Goal: Information Seeking & Learning: Check status

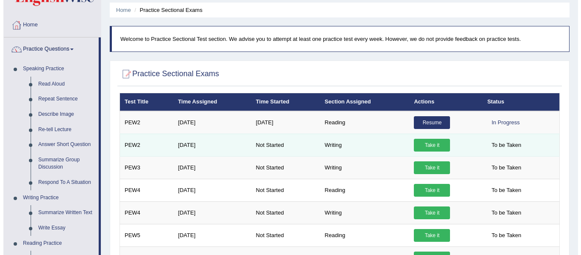
scroll to position [29, 0]
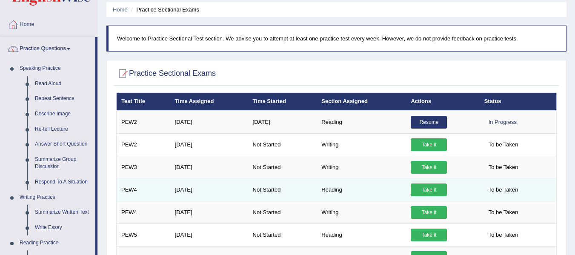
click at [431, 190] on link "Take it" at bounding box center [429, 189] width 36 height 13
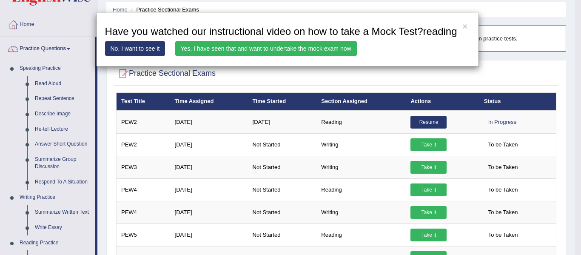
click at [270, 43] on link "Yes, I have seen that and want to undertake the mock exam now" at bounding box center [266, 48] width 182 height 14
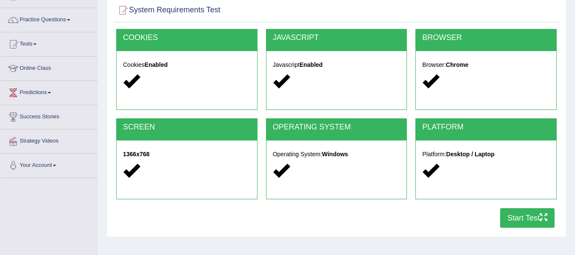
scroll to position [64, 0]
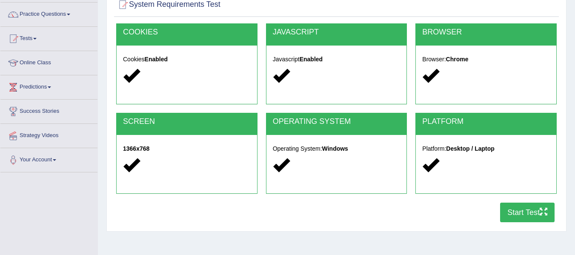
click at [524, 207] on button "Start Test" at bounding box center [527, 212] width 54 height 20
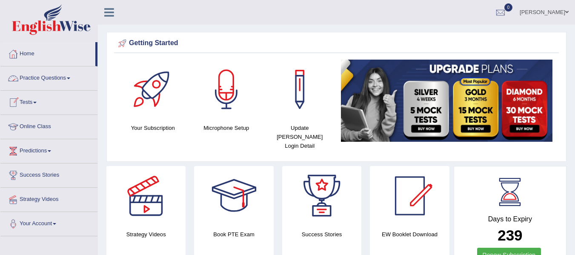
click at [33, 103] on link "Tests" at bounding box center [48, 101] width 97 height 21
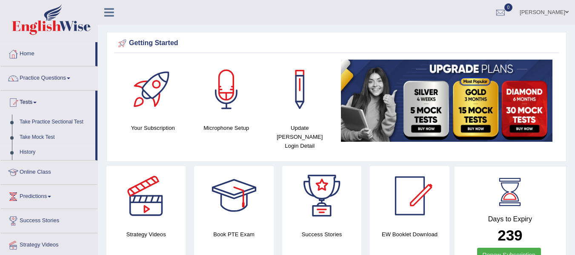
click at [29, 154] on link "History" at bounding box center [56, 152] width 80 height 15
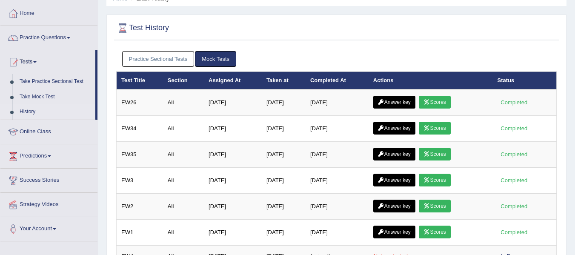
scroll to position [40, 0]
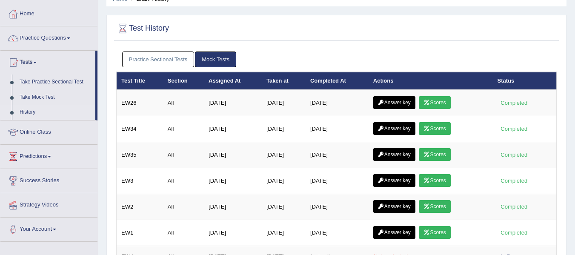
click at [161, 55] on link "Practice Sectional Tests" at bounding box center [158, 59] width 72 height 16
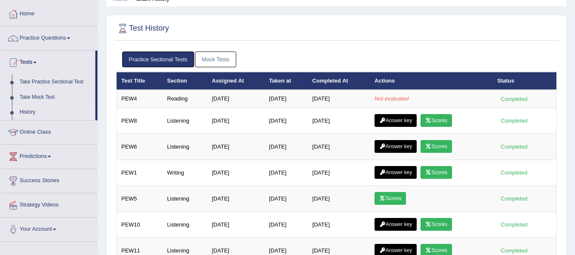
click at [161, 55] on link "Practice Sectional Tests" at bounding box center [158, 59] width 72 height 16
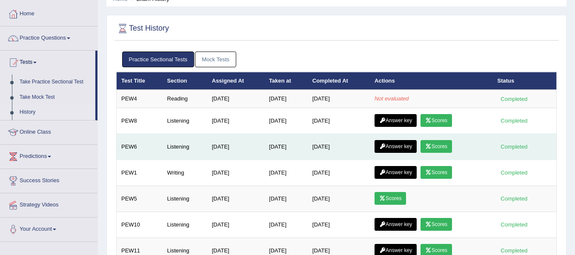
click at [402, 154] on td "Answer key Scores" at bounding box center [431, 147] width 123 height 26
click at [402, 148] on link "Answer key" at bounding box center [395, 146] width 42 height 13
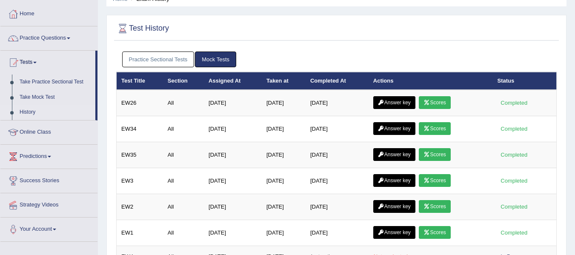
click at [172, 61] on link "Practice Sectional Tests" at bounding box center [158, 59] width 72 height 16
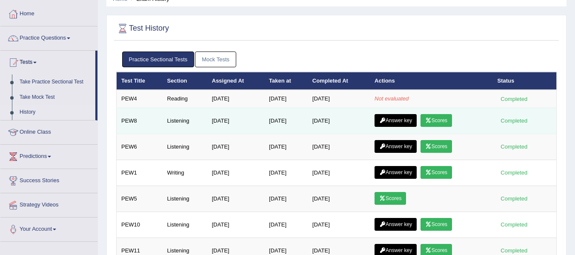
click at [443, 120] on link "Scores" at bounding box center [435, 120] width 31 height 13
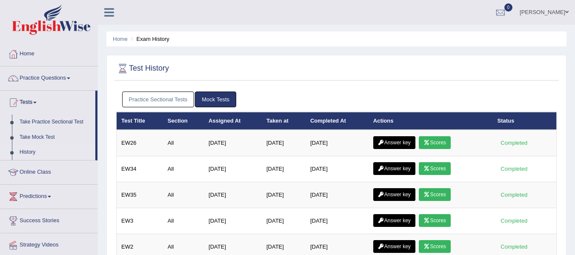
click at [182, 99] on link "Practice Sectional Tests" at bounding box center [158, 99] width 72 height 16
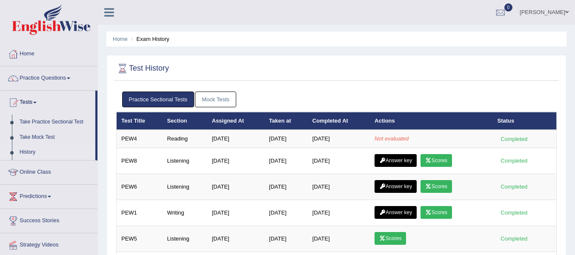
click at [33, 52] on link "Home" at bounding box center [48, 52] width 97 height 21
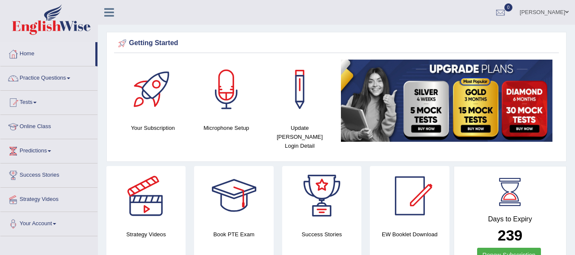
click at [35, 103] on link "Tests" at bounding box center [48, 101] width 97 height 21
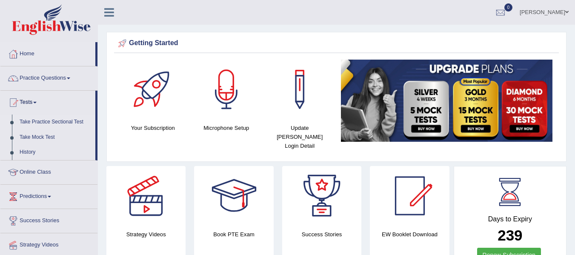
click at [55, 122] on link "Take Practice Sectional Test" at bounding box center [56, 121] width 80 height 15
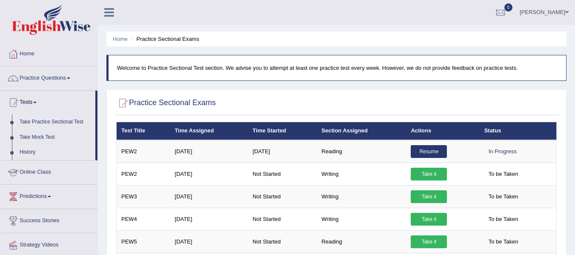
click at [24, 150] on link "History" at bounding box center [56, 152] width 80 height 15
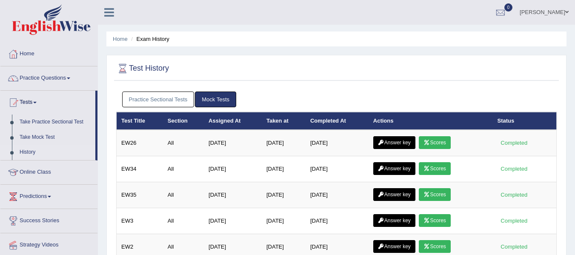
click at [182, 95] on link "Practice Sectional Tests" at bounding box center [158, 99] width 72 height 16
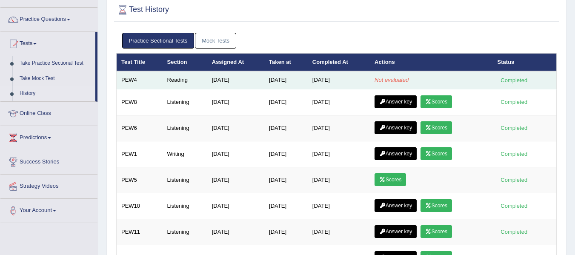
scroll to position [59, 0]
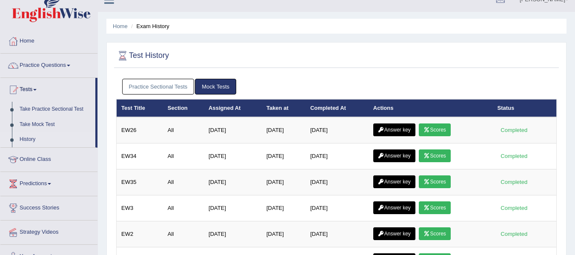
scroll to position [12, 0]
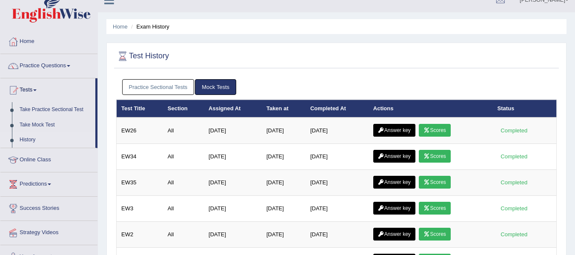
click at [173, 85] on link "Practice Sectional Tests" at bounding box center [158, 87] width 72 height 16
click at [163, 88] on link "Practice Sectional Tests" at bounding box center [158, 87] width 72 height 16
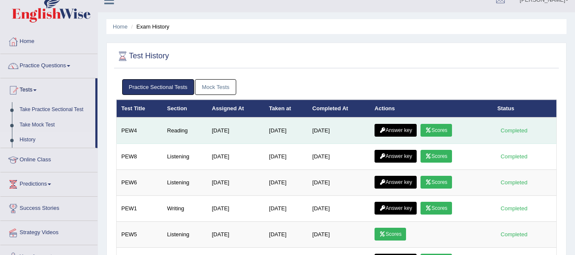
click at [437, 131] on link "Scores" at bounding box center [435, 130] width 31 height 13
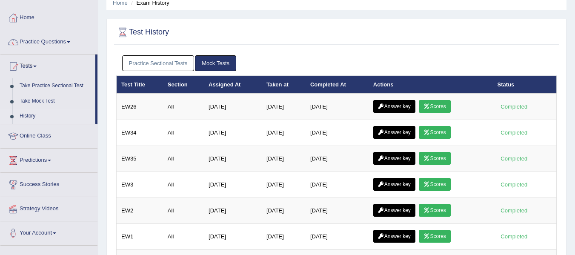
click at [160, 64] on link "Practice Sectional Tests" at bounding box center [158, 63] width 72 height 16
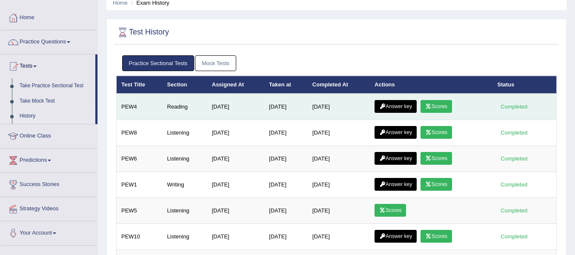
click at [396, 105] on link "Answer key" at bounding box center [395, 106] width 42 height 13
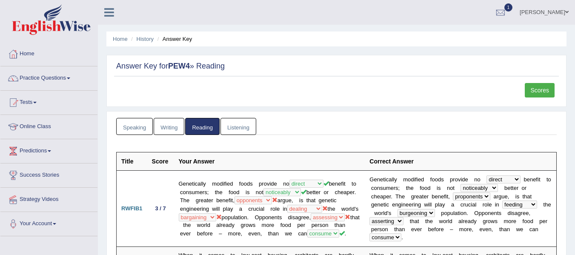
click at [239, 127] on link "Listening" at bounding box center [238, 126] width 36 height 17
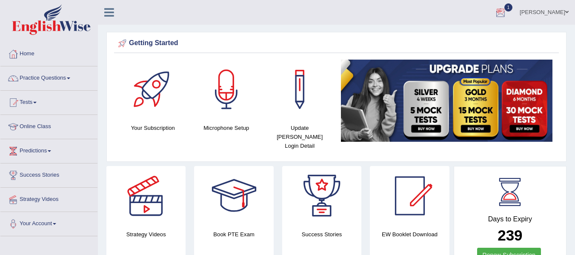
click at [283, 12] on div at bounding box center [500, 12] width 13 height 13
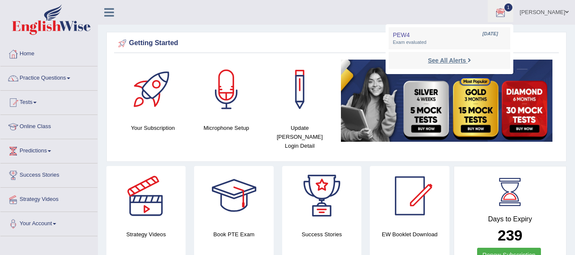
click at [283, 57] on strong "See All Alerts" at bounding box center [447, 60] width 38 height 7
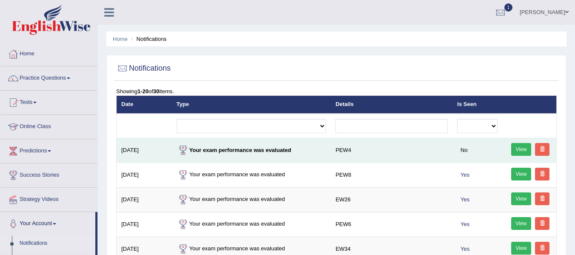
click at [519, 146] on link "View" at bounding box center [521, 149] width 20 height 13
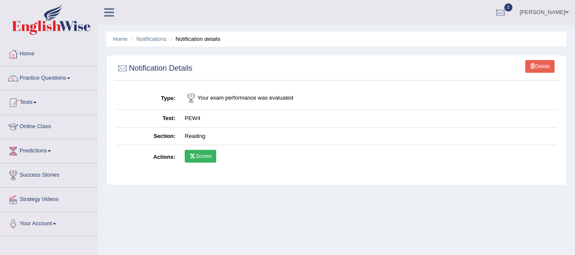
click at [202, 156] on link "Scores" at bounding box center [200, 156] width 31 height 13
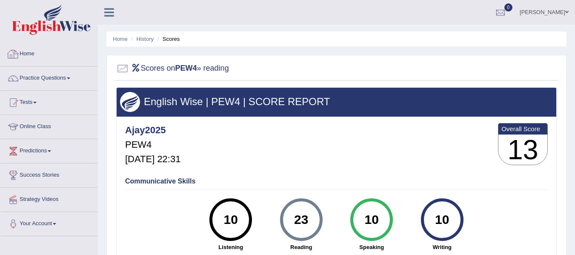
click at [30, 50] on link "Home" at bounding box center [48, 52] width 97 height 21
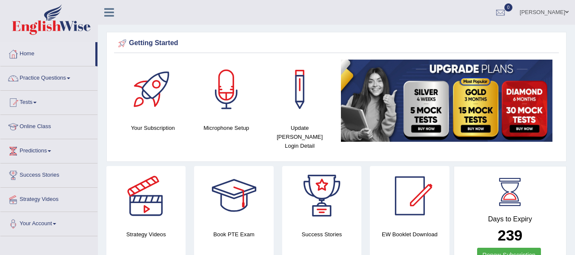
click at [48, 76] on link "Practice Questions" at bounding box center [48, 76] width 97 height 21
